Goal: Task Accomplishment & Management: Use online tool/utility

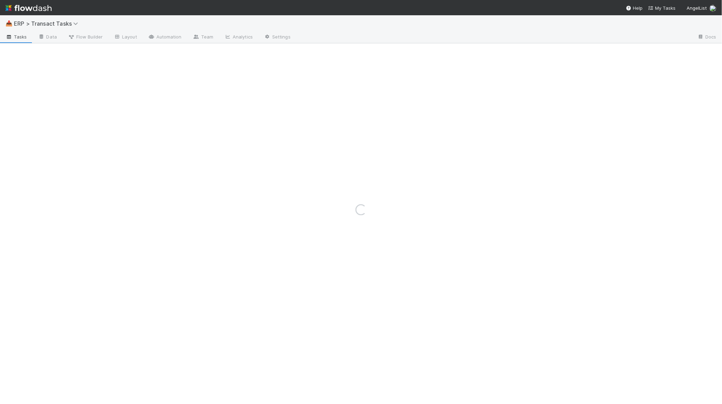
click at [70, 25] on div "Loading..." at bounding box center [361, 209] width 722 height 389
click at [56, 25] on div "Loading..." at bounding box center [361, 209] width 722 height 389
click at [57, 23] on div "Loading..." at bounding box center [361, 209] width 722 height 389
click at [39, 22] on div "Loading..." at bounding box center [361, 209] width 722 height 389
click at [36, 23] on div "Loading..." at bounding box center [361, 209] width 722 height 389
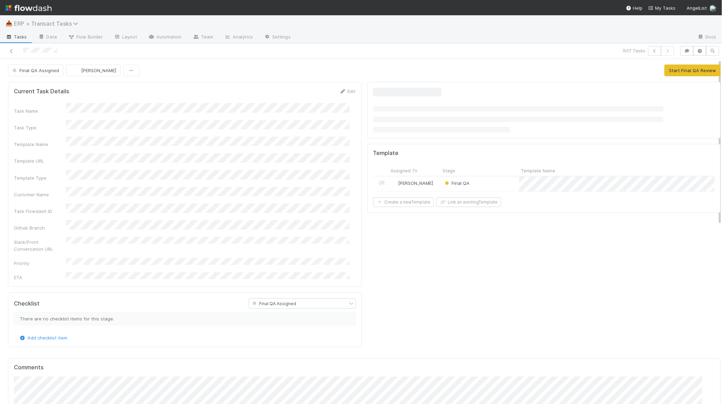
click at [61, 25] on span "ERP > Transact Tasks" at bounding box center [48, 23] width 68 height 7
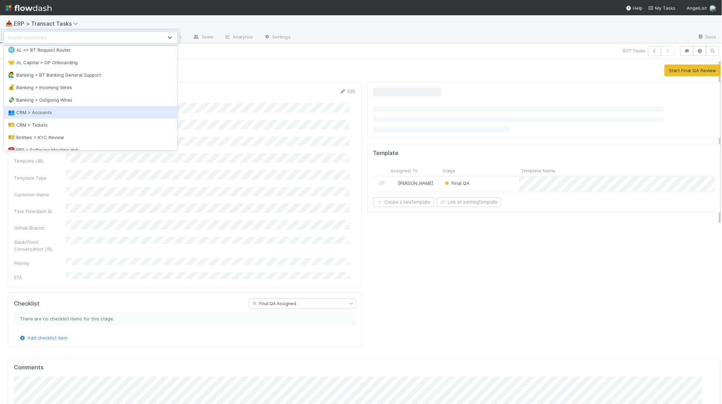
scroll to position [68, 0]
click at [77, 97] on div "©️ ERP > Transact Customers" at bounding box center [90, 98] width 165 height 7
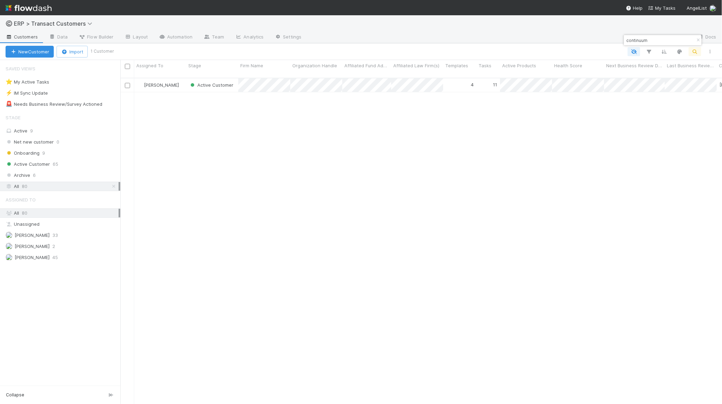
scroll to position [325, 595]
click at [651, 43] on input "continuum" at bounding box center [659, 40] width 69 height 8
type input "starframe"
click at [183, 80] on div "[PERSON_NAME]" at bounding box center [160, 85] width 52 height 14
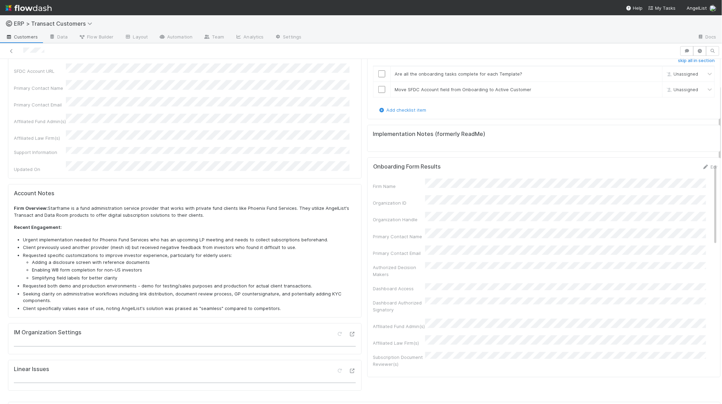
scroll to position [378, 0]
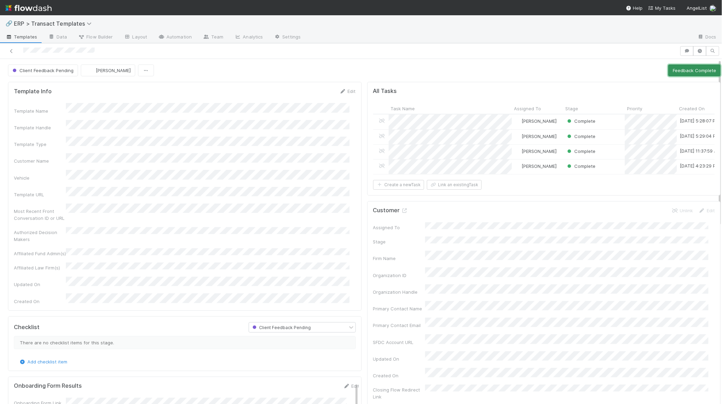
click at [682, 73] on button "Feedback Complete" at bounding box center [694, 70] width 52 height 12
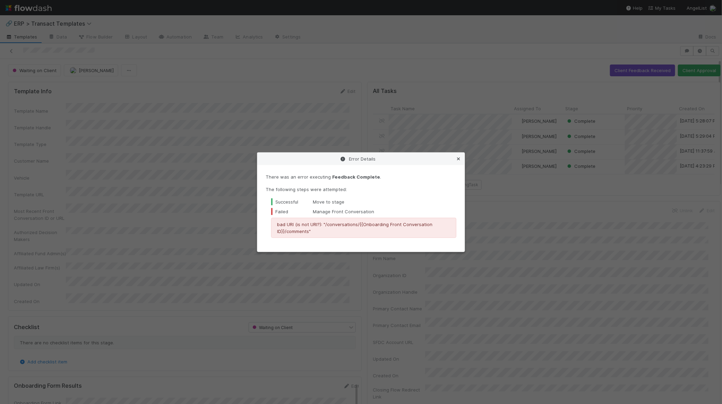
click at [460, 158] on icon at bounding box center [458, 159] width 7 height 5
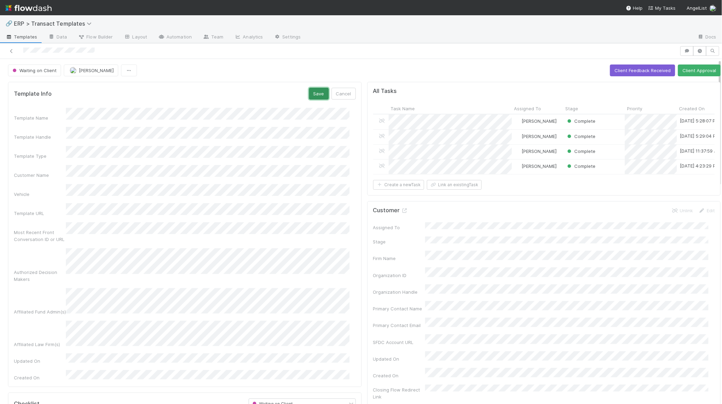
click at [309, 95] on button "Save" at bounding box center [319, 94] width 20 height 12
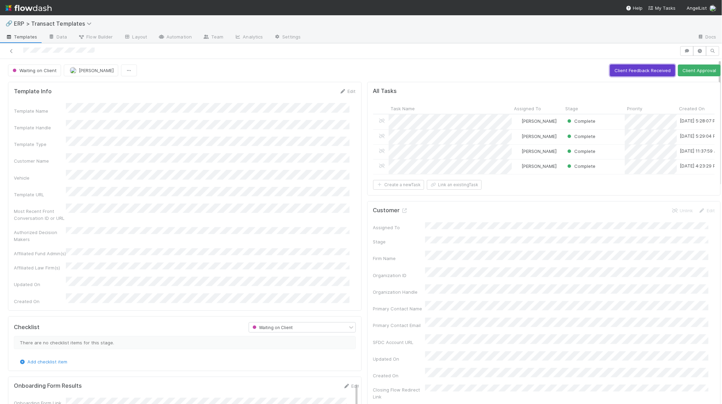
click at [655, 70] on button "Client Feedback Received" at bounding box center [642, 70] width 65 height 12
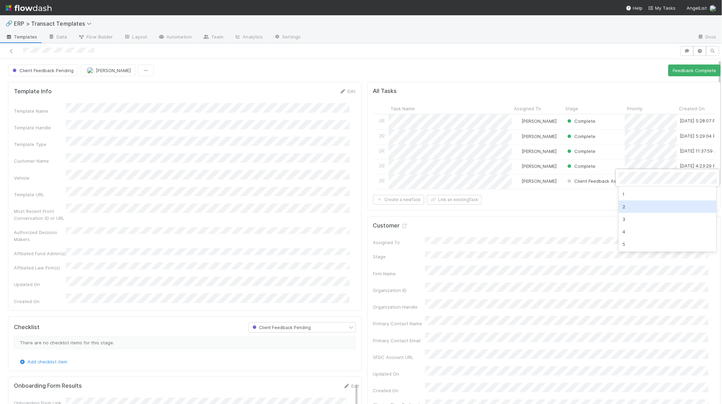
click at [623, 210] on div "2" at bounding box center [667, 206] width 98 height 12
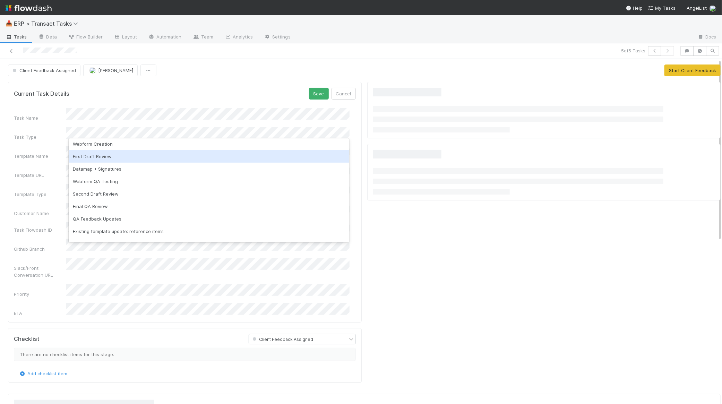
scroll to position [42, 0]
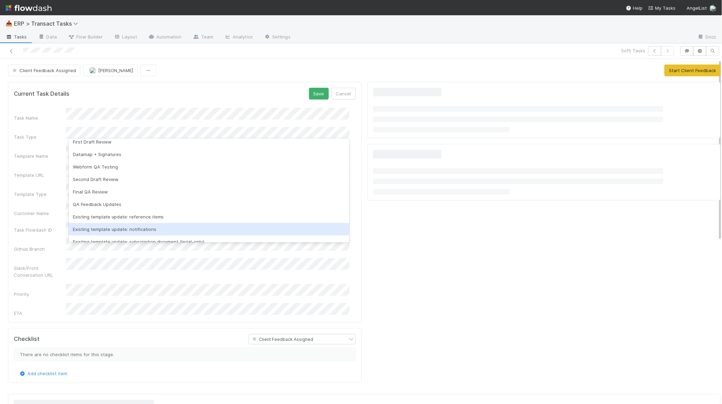
click at [116, 229] on div "Existing template update: notifications" at bounding box center [209, 229] width 281 height 12
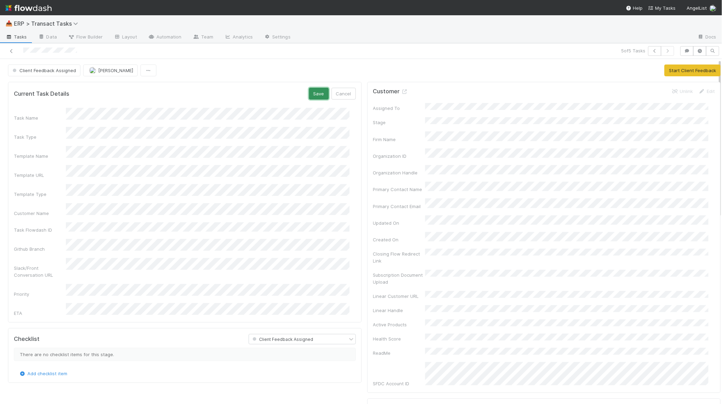
click at [309, 95] on button "Save" at bounding box center [319, 94] width 20 height 12
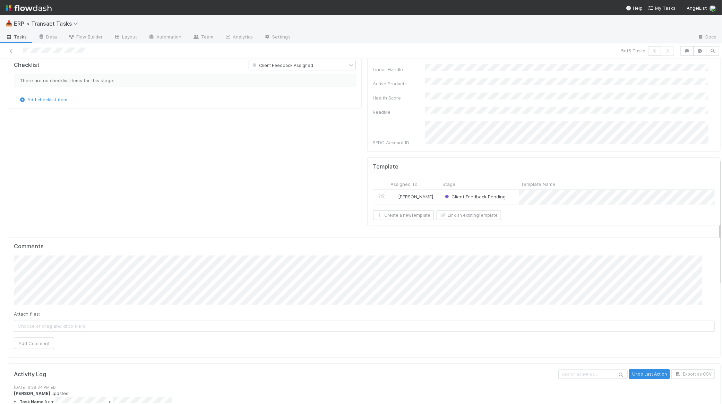
scroll to position [272, 0]
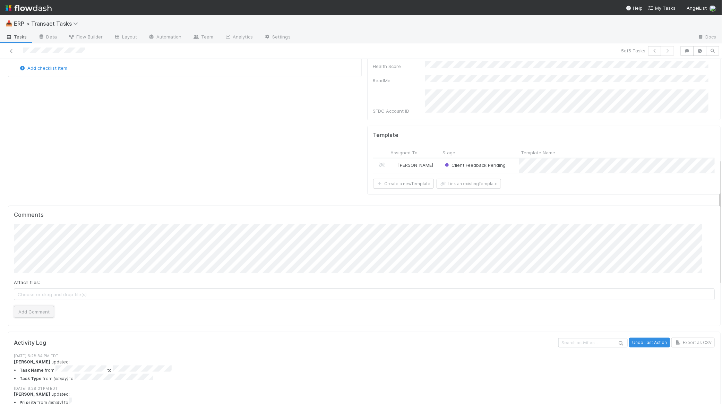
click at [38, 306] on button "Add Comment" at bounding box center [34, 312] width 40 height 12
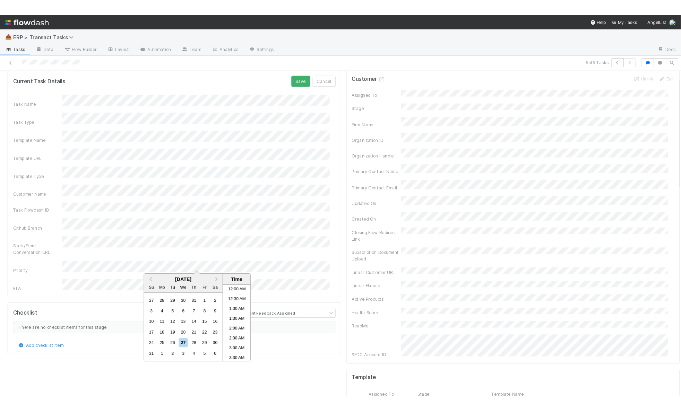
scroll to position [339, 0]
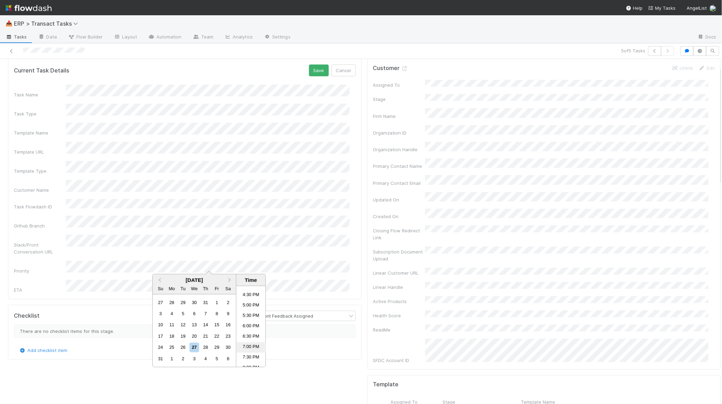
click at [245, 345] on li "7:00 PM" at bounding box center [250, 347] width 29 height 10
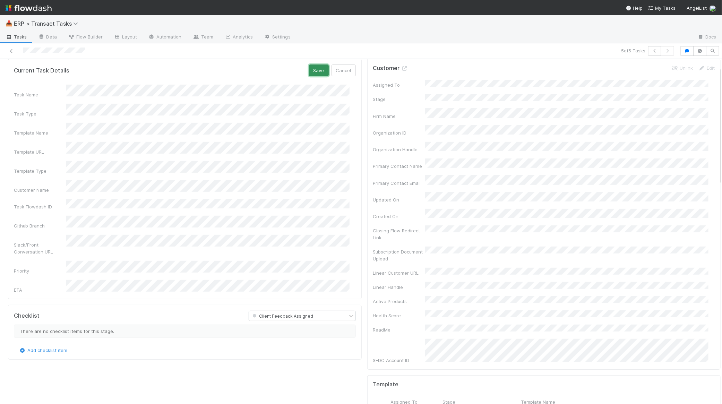
click at [319, 73] on button "Save" at bounding box center [319, 70] width 20 height 12
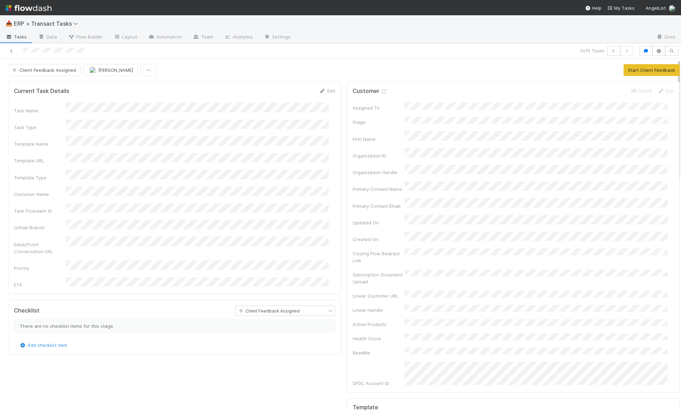
scroll to position [0, 0]
click at [652, 71] on button "Start Client Feedback" at bounding box center [651, 70] width 56 height 12
click at [616, 71] on button "Finish Task" at bounding box center [623, 70] width 33 height 12
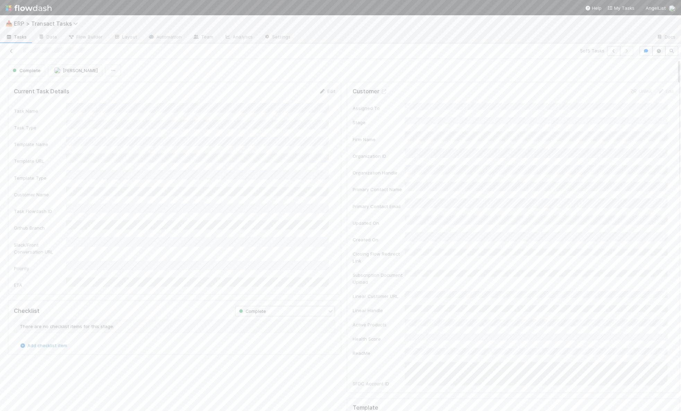
scroll to position [144, 0]
click at [630, 70] on button "Feedback Complete" at bounding box center [653, 70] width 52 height 12
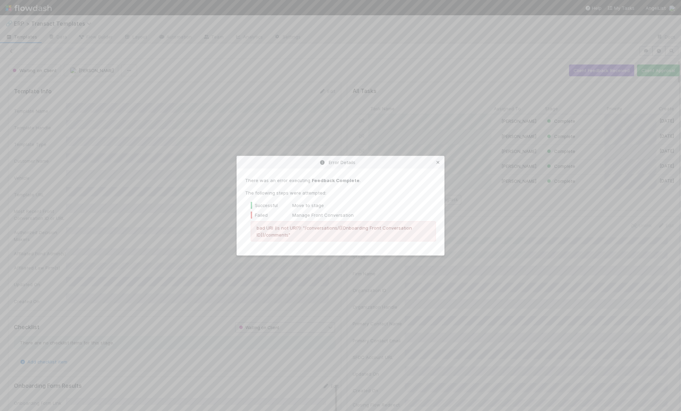
click at [438, 161] on icon at bounding box center [437, 162] width 7 height 5
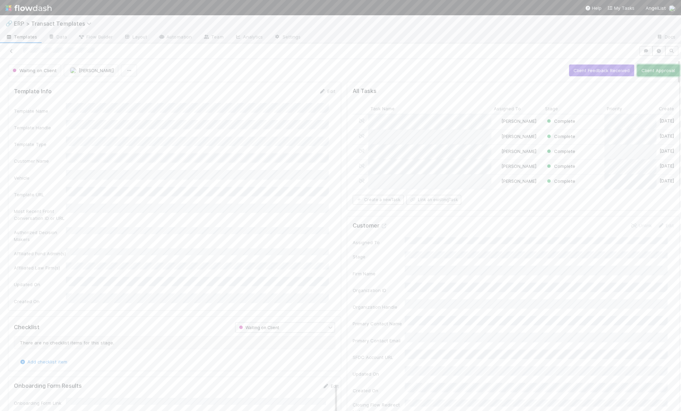
click at [647, 71] on button "Client Approval" at bounding box center [658, 70] width 43 height 12
click at [307, 271] on h6 "skip all in section" at bounding box center [316, 274] width 37 height 6
click at [311, 379] on h6 "skip all in section" at bounding box center [316, 382] width 37 height 6
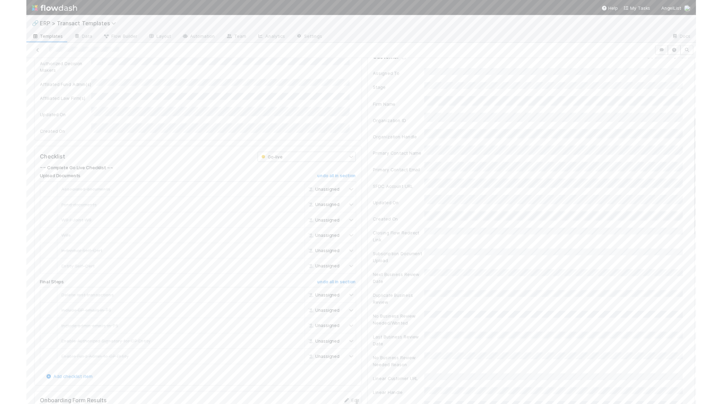
scroll to position [312, 0]
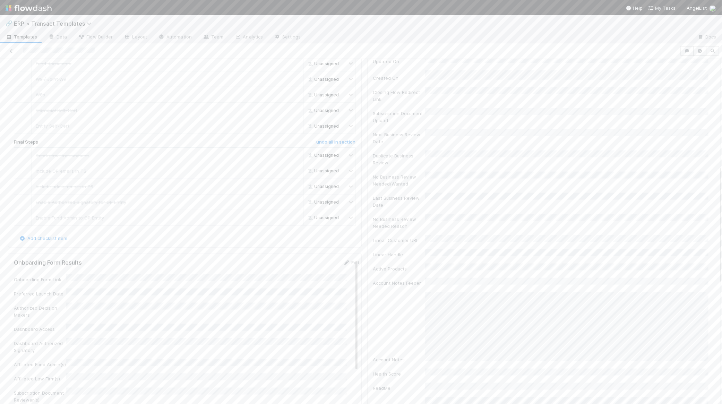
click at [39, 19] on div "🔗 ERP > Transact Templates" at bounding box center [361, 23] width 722 height 17
click at [41, 21] on span "ERP > Transact Templates" at bounding box center [54, 23] width 81 height 7
type input "wires"
click at [170, 35] on link "Automation" at bounding box center [164, 37] width 45 height 11
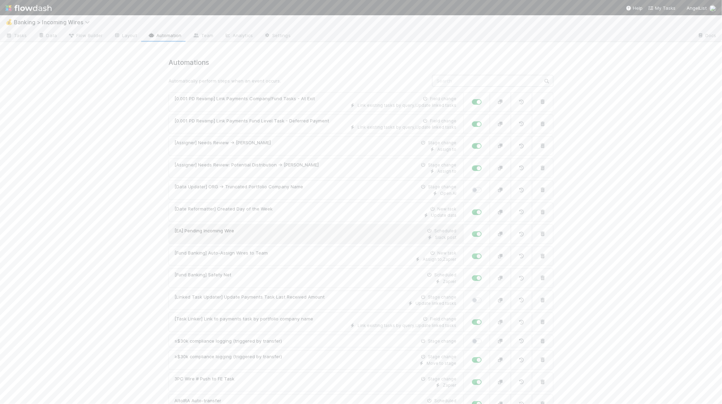
scroll to position [2, 0]
click at [447, 80] on input "text" at bounding box center [492, 81] width 121 height 12
type input "u"
type input "auto-ass"
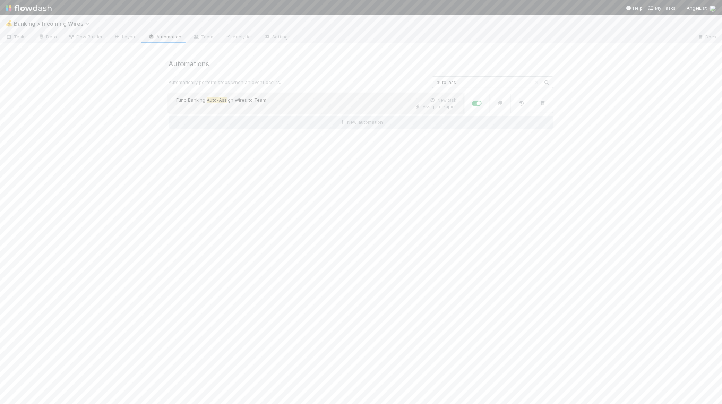
click at [361, 106] on div "Assign to , Zapier" at bounding box center [315, 107] width 282 height 6
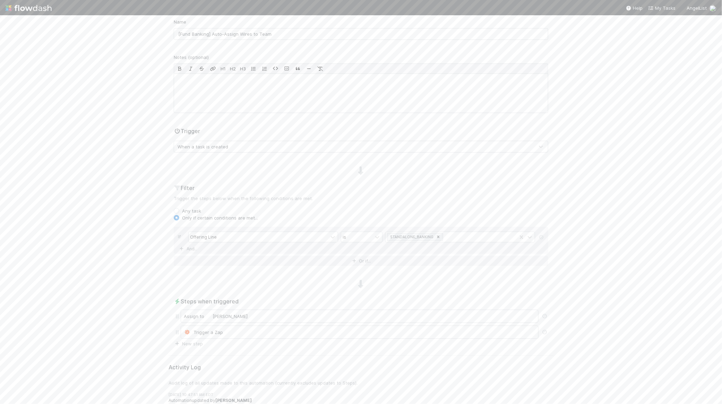
scroll to position [89, 0]
click at [240, 281] on div "Assign to [PERSON_NAME]" at bounding box center [360, 283] width 358 height 13
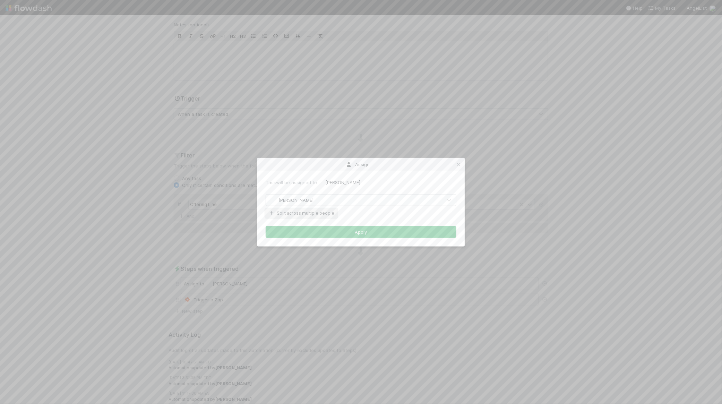
click at [313, 213] on button "Split across multiple people" at bounding box center [301, 213] width 71 height 9
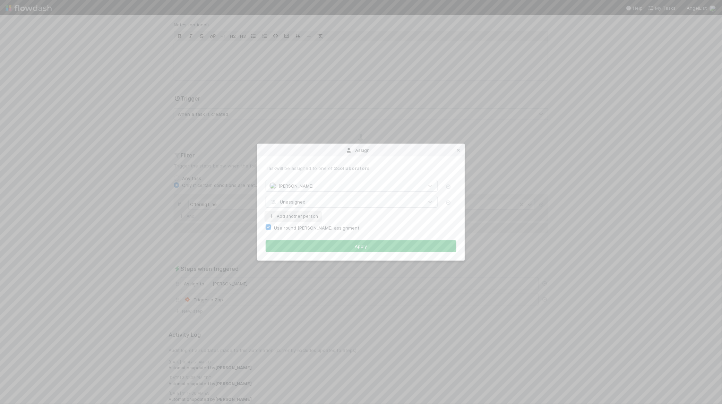
click at [304, 215] on button "Add another person" at bounding box center [293, 216] width 55 height 9
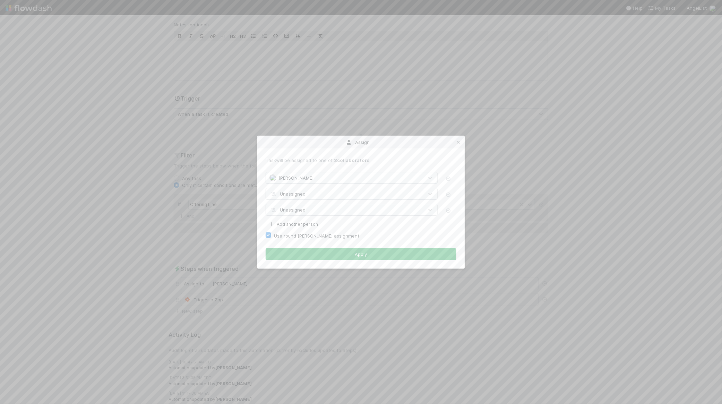
click at [306, 199] on div "Unassigned" at bounding box center [352, 194] width 172 height 12
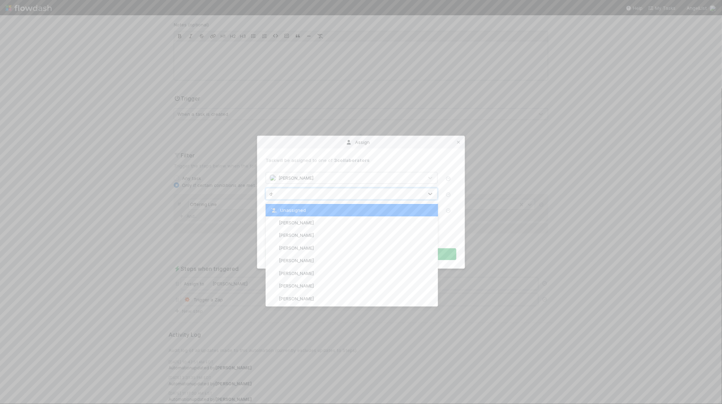
type input "dyl"
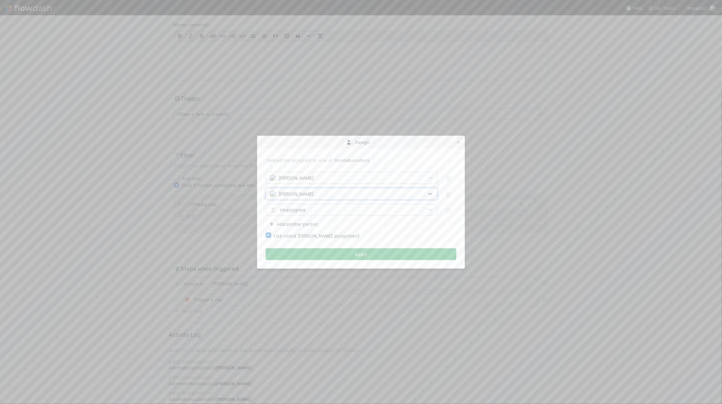
click at [300, 211] on span "Unassigned" at bounding box center [287, 210] width 36 height 6
type input "[PERSON_NAME]"
click at [302, 255] on button "Apply" at bounding box center [361, 254] width 191 height 12
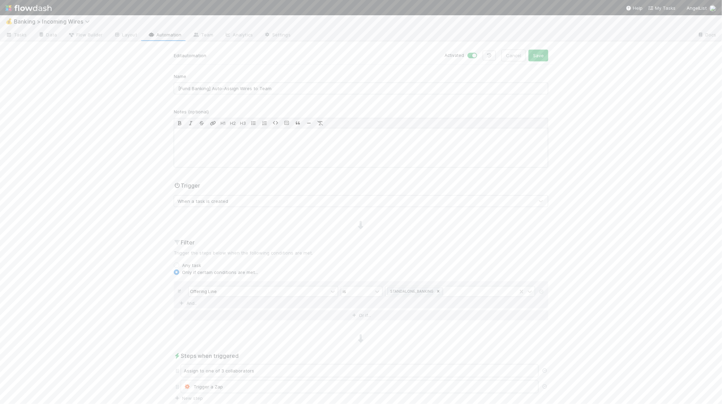
scroll to position [0, 0]
click at [538, 56] on button "Save" at bounding box center [538, 58] width 20 height 12
click at [37, 20] on div "Loading..." at bounding box center [361, 209] width 722 height 389
click at [47, 26] on span "Banking > Incoming Wires" at bounding box center [53, 23] width 79 height 7
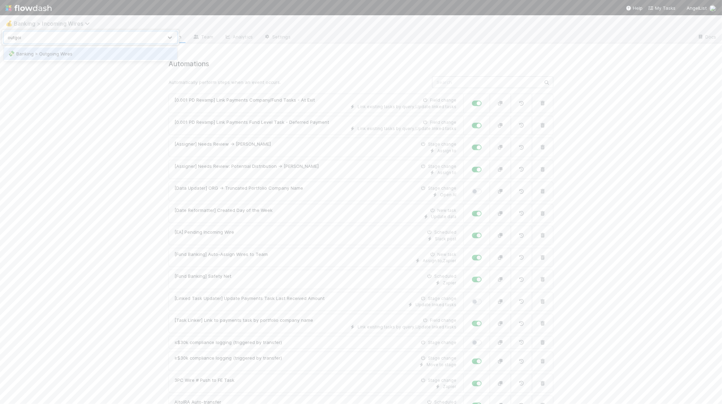
type input "outgoing"
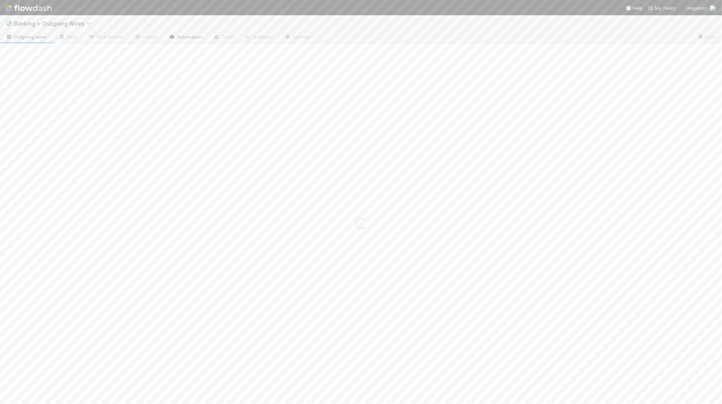
click at [178, 38] on link "Automation" at bounding box center [185, 37] width 45 height 11
click at [473, 77] on input "text" at bounding box center [492, 82] width 121 height 12
type input "auto-ass"
click at [334, 102] on div "[Fund Banking] Auto-Ass ign Wires to Team New outgoing wire" at bounding box center [315, 100] width 282 height 7
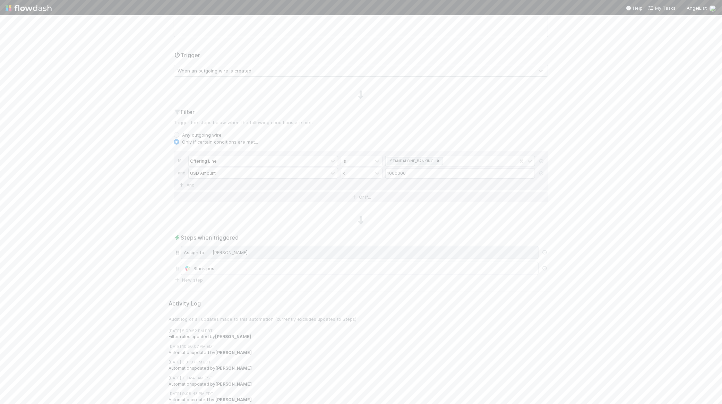
click at [266, 255] on div "Assign to [PERSON_NAME]" at bounding box center [360, 252] width 358 height 13
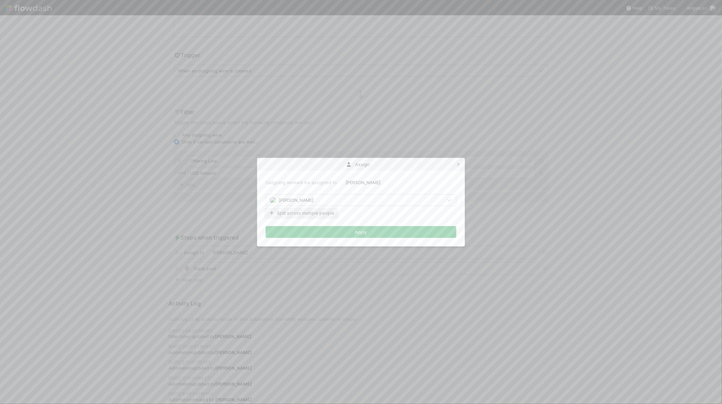
click at [320, 211] on button "Split across multiple people" at bounding box center [301, 213] width 71 height 9
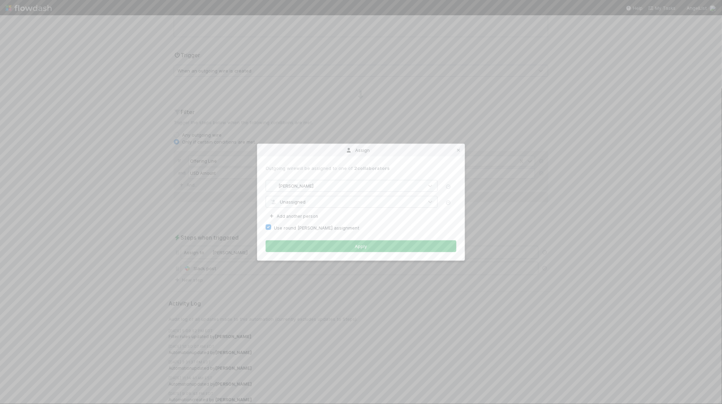
click at [310, 231] on label "Use round [PERSON_NAME] assignment" at bounding box center [316, 228] width 85 height 8
click at [271, 230] on input "Use round [PERSON_NAME] assignment" at bounding box center [269, 227] width 6 height 6
click at [309, 228] on label "Use round [PERSON_NAME] assignment" at bounding box center [316, 228] width 85 height 8
click at [271, 228] on input "Use round [PERSON_NAME] assignment" at bounding box center [269, 227] width 6 height 6
checkbox input "true"
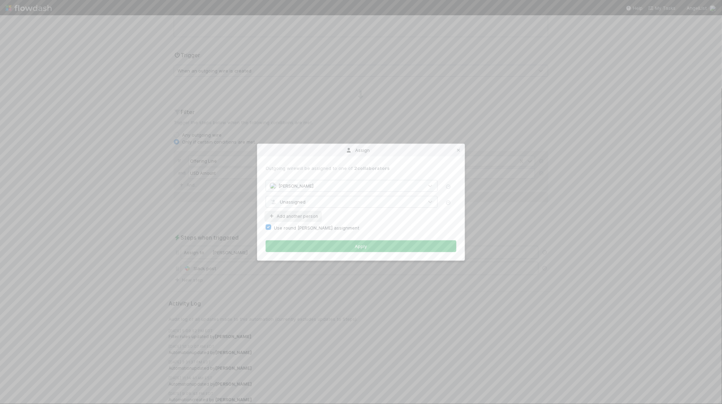
click at [297, 217] on button "Add another person" at bounding box center [293, 216] width 55 height 9
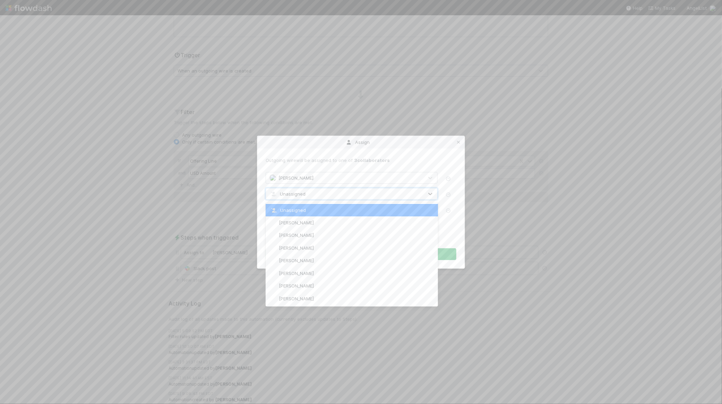
click at [300, 195] on span "Unassigned" at bounding box center [287, 194] width 36 height 6
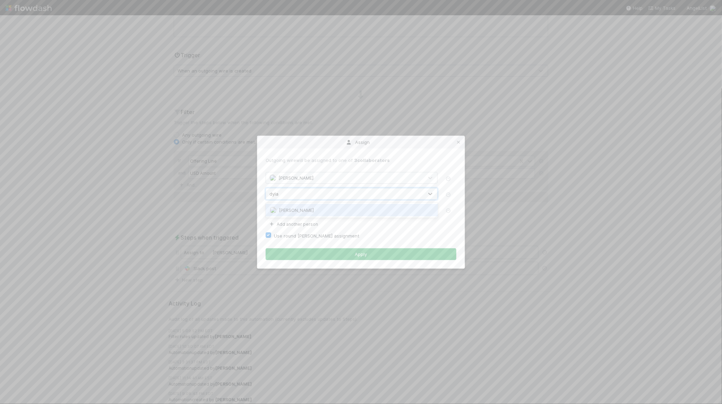
type input "[PERSON_NAME]"
click at [304, 207] on div "Unassigned" at bounding box center [344, 209] width 157 height 11
type input "[PERSON_NAME]"
click at [302, 222] on div "[PERSON_NAME]" at bounding box center [352, 226] width 173 height 12
click at [327, 254] on button "Apply" at bounding box center [361, 254] width 191 height 12
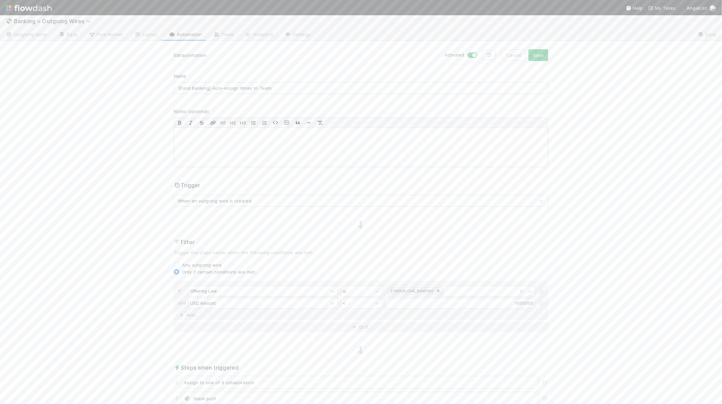
scroll to position [0, 0]
click at [536, 61] on button "Save" at bounding box center [538, 58] width 20 height 12
